Goal: Information Seeking & Learning: Learn about a topic

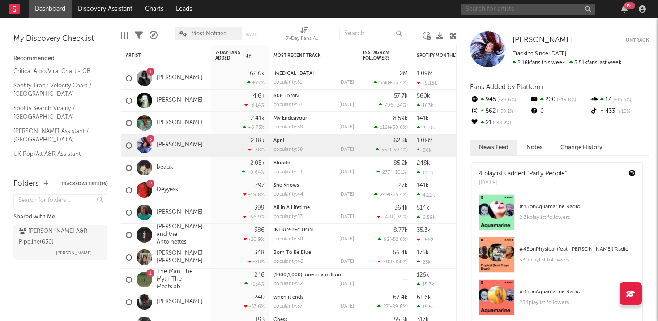
click at [496, 8] on input "text" at bounding box center [528, 9] width 134 height 11
type input "s"
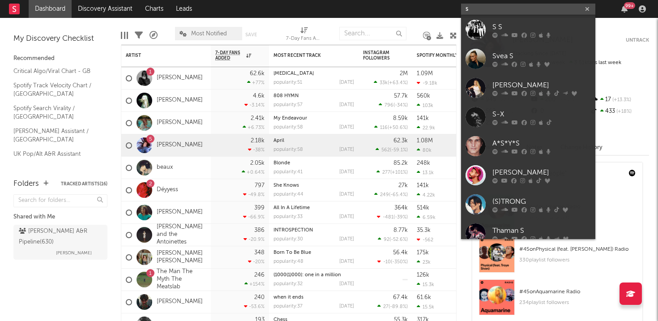
click at [487, 12] on input "s" at bounding box center [528, 9] width 134 height 11
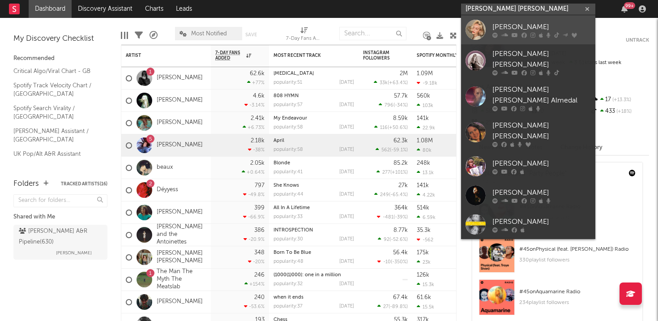
type input "[PERSON_NAME] [PERSON_NAME]"
click at [504, 29] on div "[PERSON_NAME]" at bounding box center [541, 26] width 98 height 11
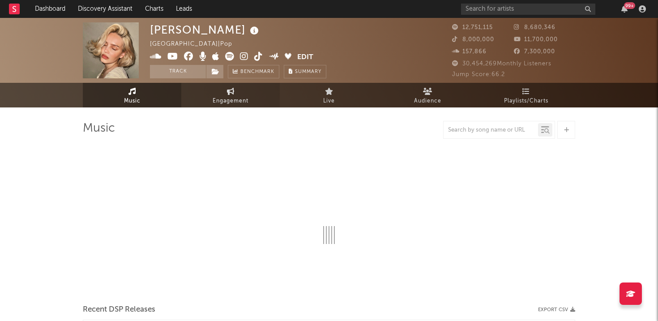
click at [237, 102] on span "Engagement" at bounding box center [231, 101] width 36 height 11
select select "1w"
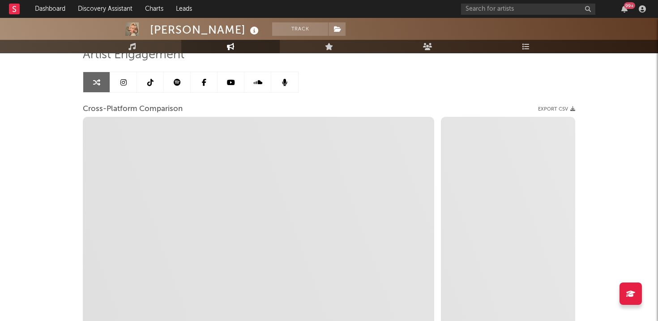
scroll to position [77, 0]
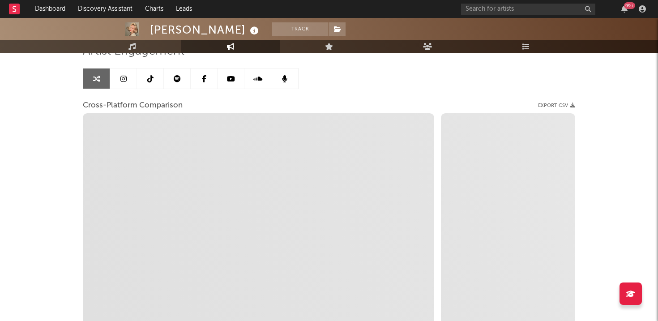
select select "1m"
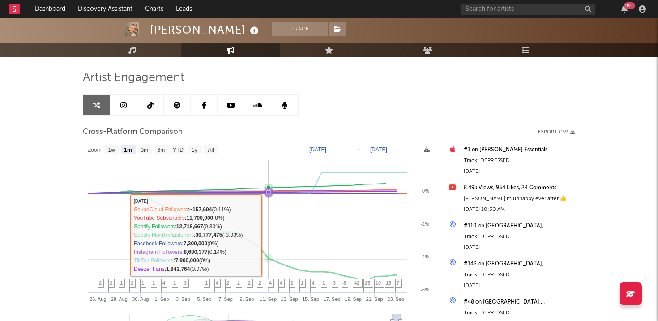
scroll to position [46, 0]
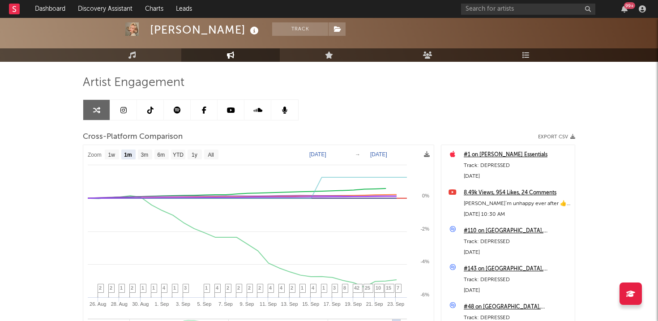
click at [154, 110] on link at bounding box center [150, 110] width 27 height 20
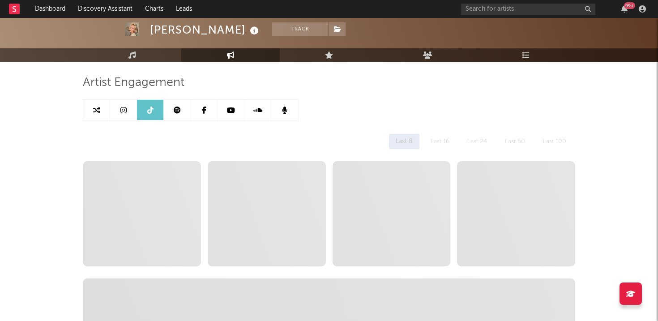
click at [177, 110] on icon at bounding box center [177, 110] width 7 height 7
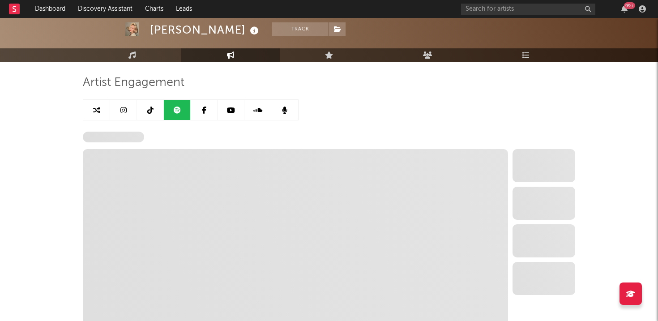
select select "6m"
select select "1w"
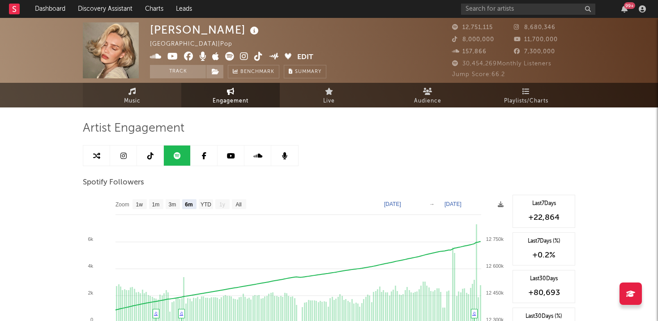
click at [151, 102] on link "Music" at bounding box center [132, 95] width 98 height 25
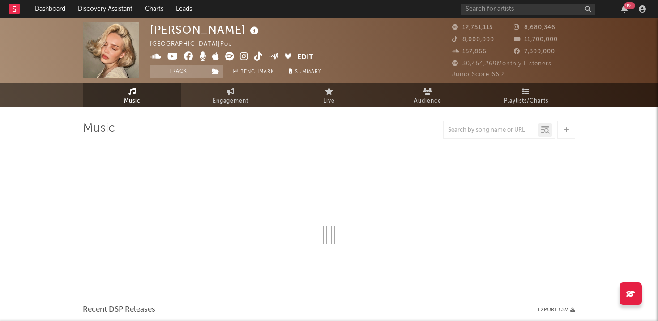
select select "6m"
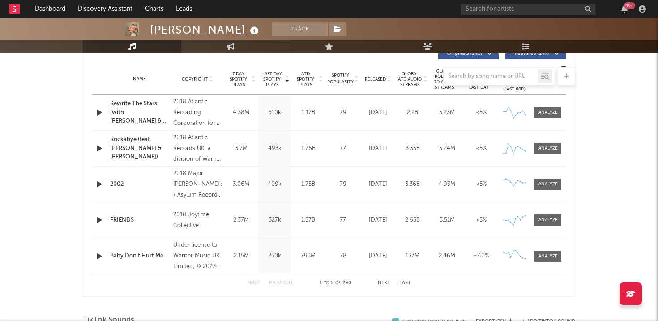
scroll to position [353, 0]
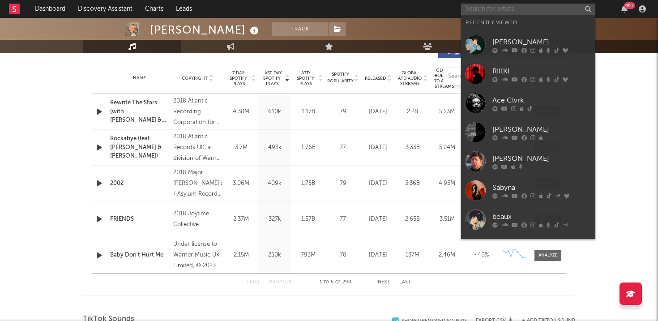
click at [485, 13] on input "text" at bounding box center [528, 9] width 134 height 11
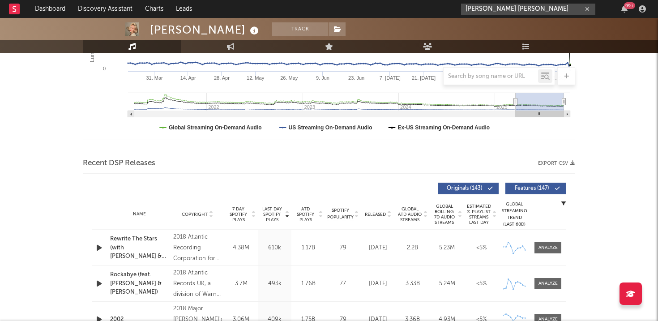
scroll to position [225, 0]
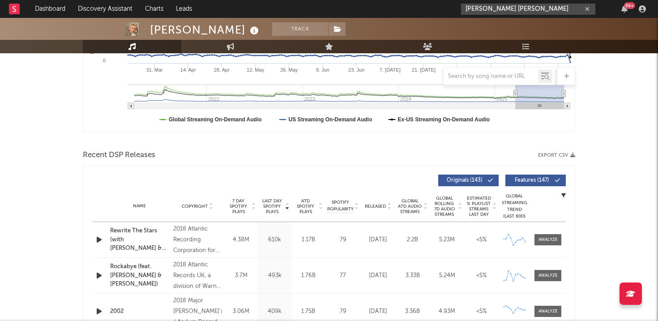
type input "[PERSON_NAME] [PERSON_NAME]"
click at [387, 203] on icon at bounding box center [389, 205] width 4 height 4
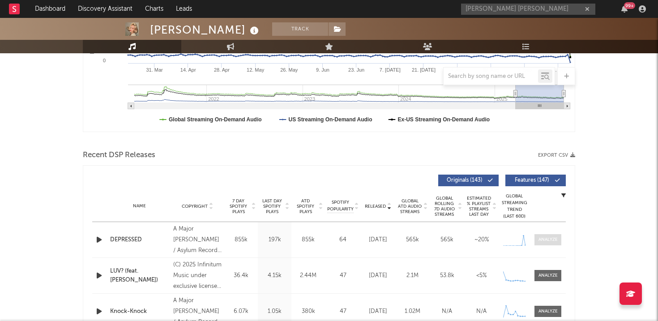
click at [551, 239] on div at bounding box center [547, 239] width 19 height 7
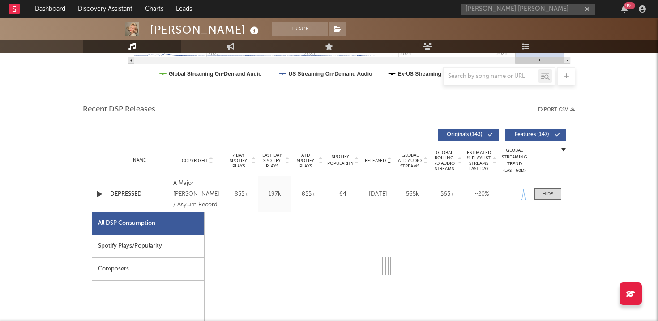
select select "1w"
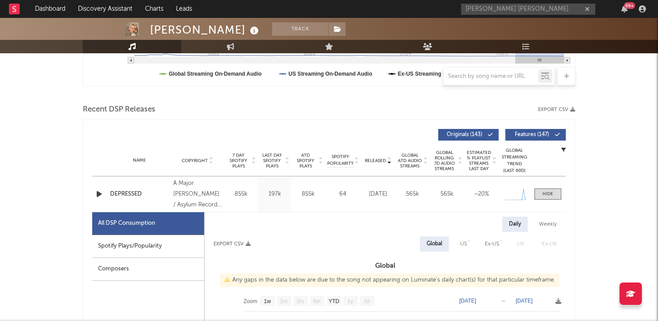
scroll to position [327, 0]
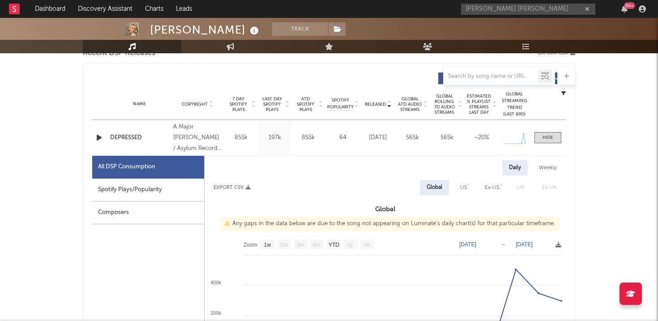
click at [141, 183] on div "Spotify Plays/Popularity" at bounding box center [148, 190] width 112 height 23
select select "1w"
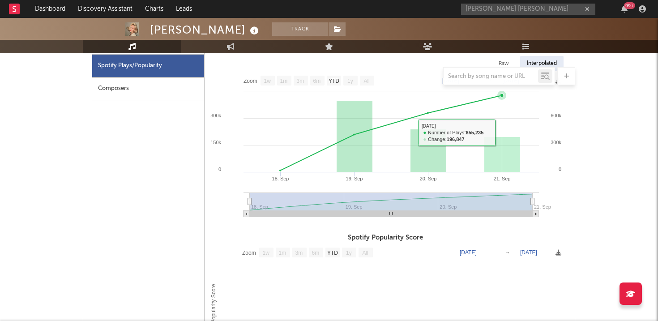
scroll to position [444, 0]
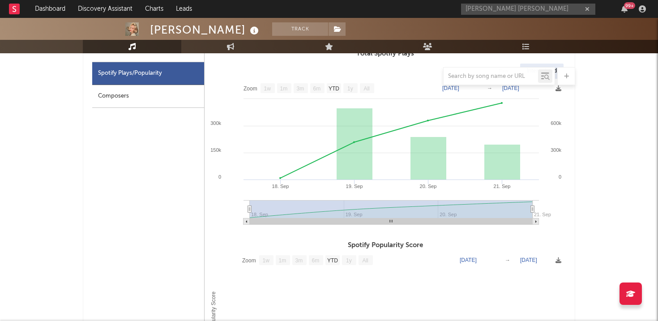
click at [617, 4] on div "[PERSON_NAME] [PERSON_NAME] 99 +" at bounding box center [555, 9] width 188 height 18
click at [623, 6] on icon "button" at bounding box center [624, 8] width 6 height 7
